Goal: Task Accomplishment & Management: Use online tool/utility

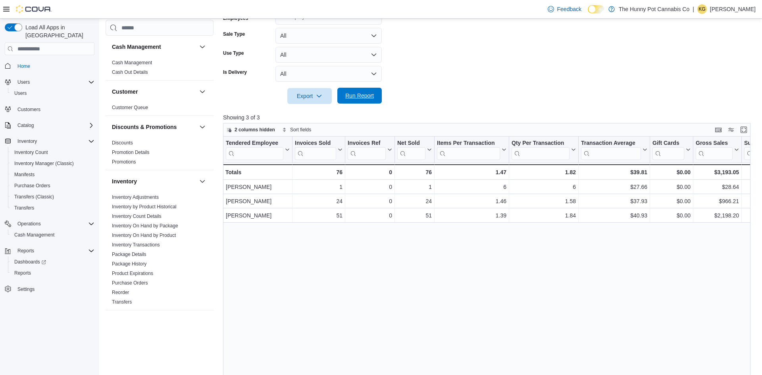
scroll to position [366, 0]
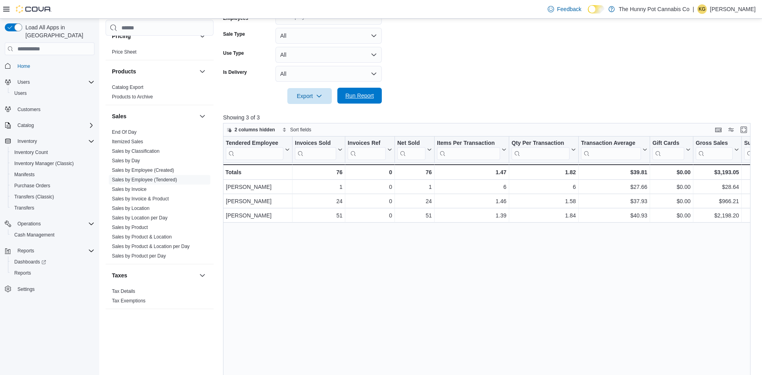
click at [355, 92] on span "Run Report" at bounding box center [359, 96] width 29 height 8
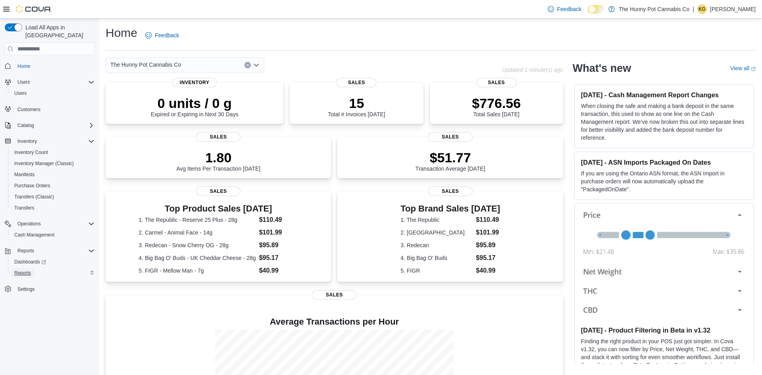
click at [21, 270] on span "Reports" at bounding box center [22, 273] width 17 height 6
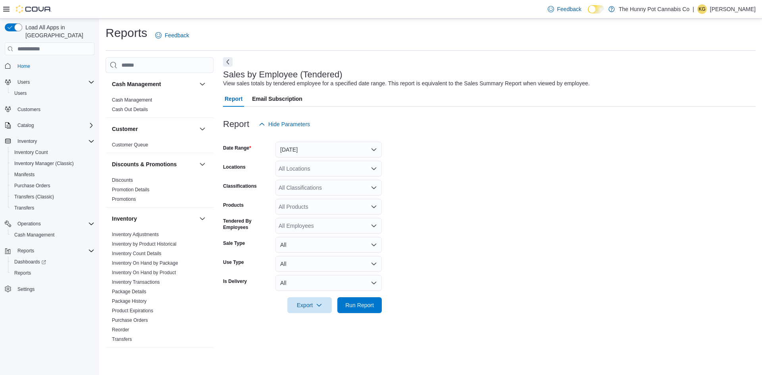
click at [298, 167] on div "All Locations" at bounding box center [328, 169] width 106 height 16
type input "**"
click at [303, 178] on span "[STREET_ADDRESS][PERSON_NAME]" at bounding box center [347, 182] width 101 height 8
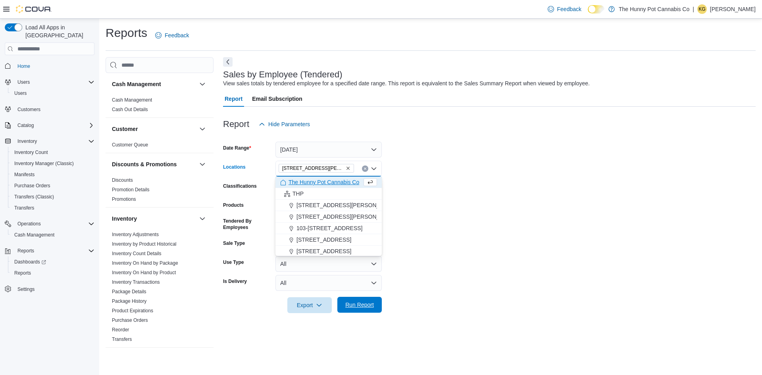
click at [366, 300] on span "Run Report" at bounding box center [359, 305] width 35 height 16
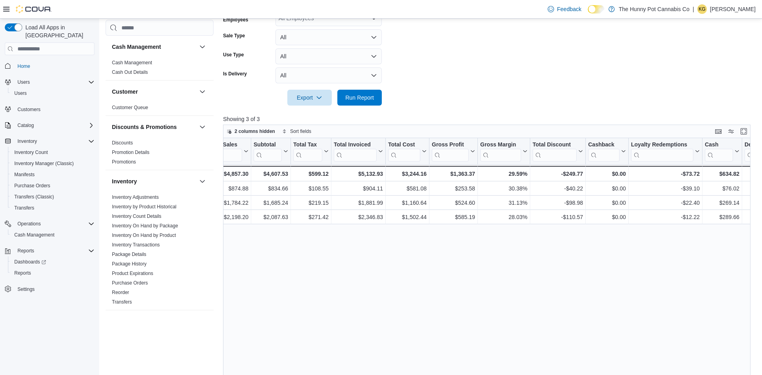
scroll to position [0, 487]
